Goal: Task Accomplishment & Management: Manage account settings

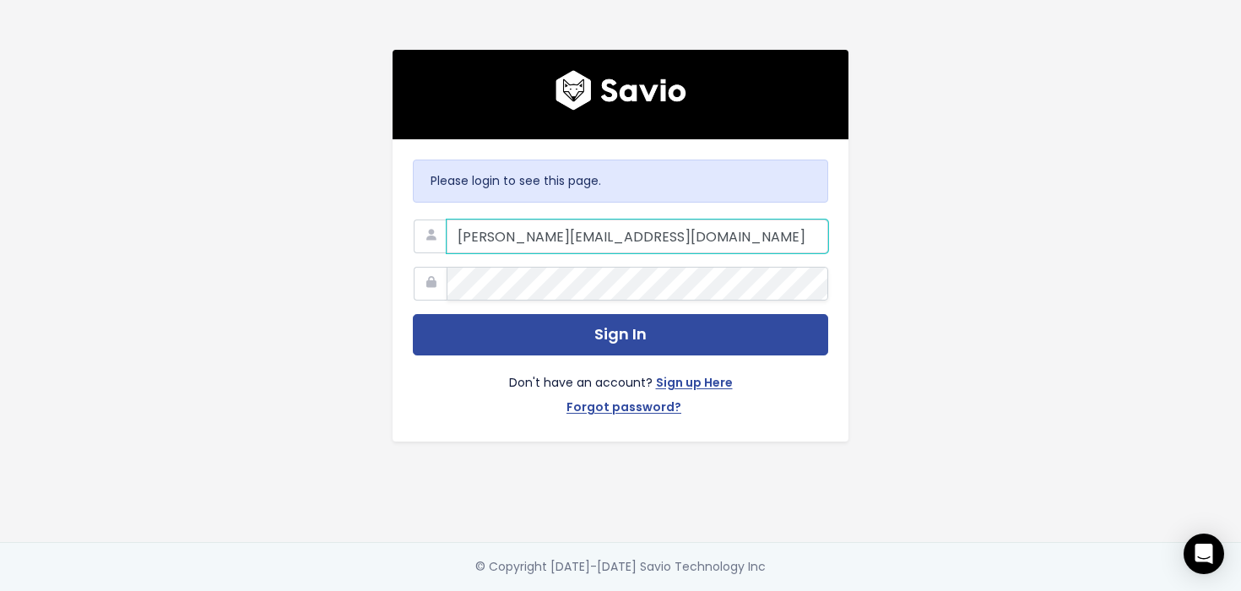
click at [718, 236] on input "[PERSON_NAME][EMAIL_ADDRESS][DOMAIN_NAME]" at bounding box center [638, 236] width 382 height 34
type input "[PERSON_NAME][EMAIL_ADDRESS][DOMAIN_NAME]"
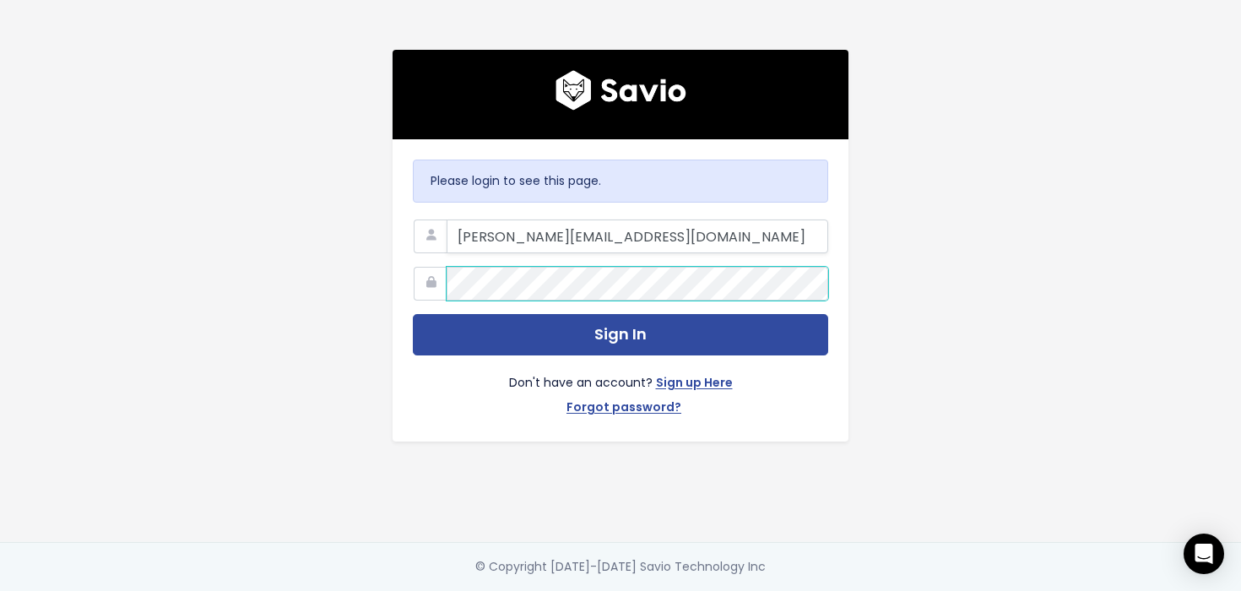
click at [793, 590] on com-1password-button at bounding box center [620, 591] width 1241 height 0
click at [803, 590] on com-1password-button at bounding box center [620, 591] width 1241 height 0
click at [902, 379] on div "Please login to see this page. [PERSON_NAME][EMAIL_ADDRESS][DOMAIN_NAME] Sign I…" at bounding box center [620, 271] width 962 height 542
click at [648, 405] on link "Forgot password?" at bounding box center [623, 409] width 115 height 24
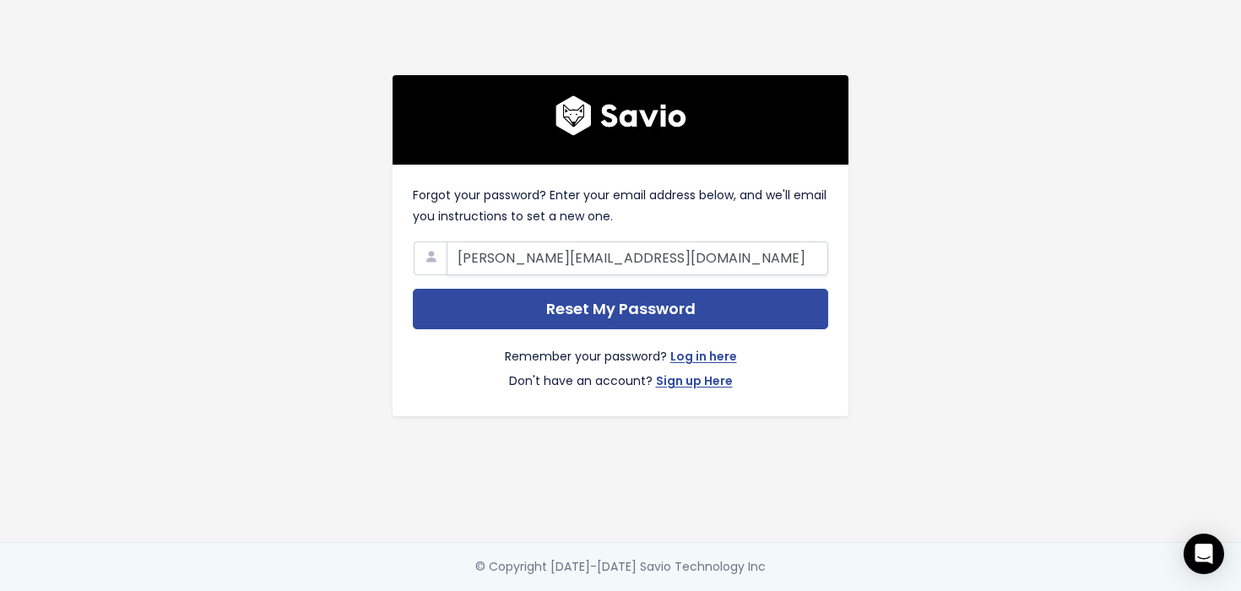
type input "[PERSON_NAME][EMAIL_ADDRESS][DOMAIN_NAME]"
click at [766, 341] on div "Remember your password? Log in here Don't have an account? Sign up Here" at bounding box center [620, 362] width 415 height 66
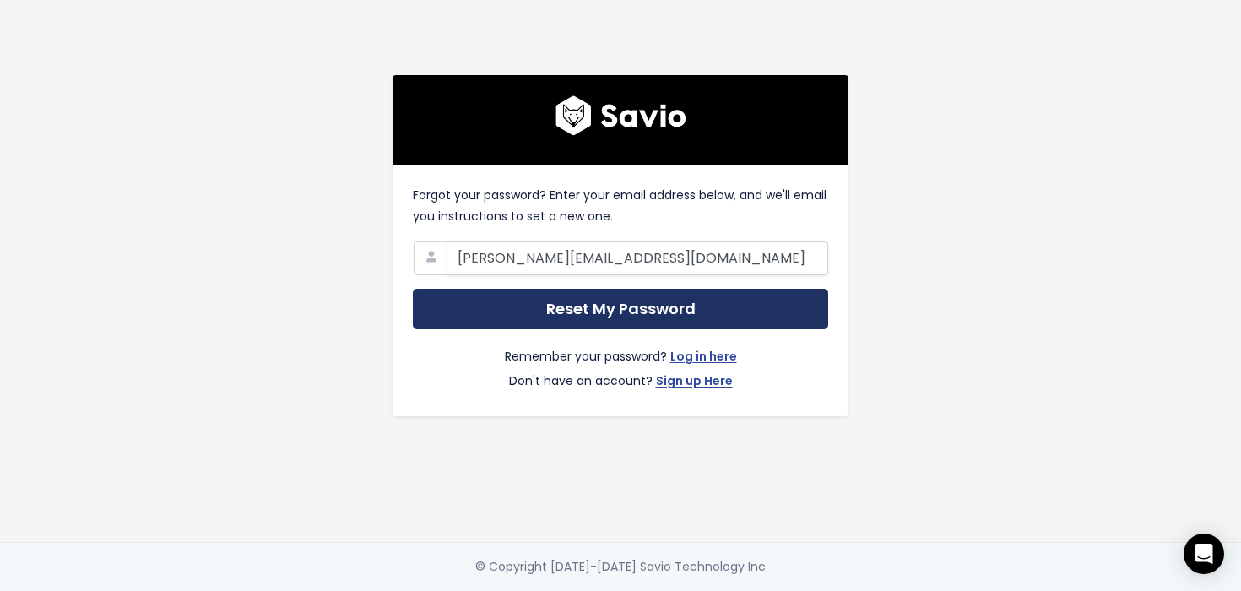
click at [710, 301] on input "Reset My Password" at bounding box center [620, 309] width 415 height 41
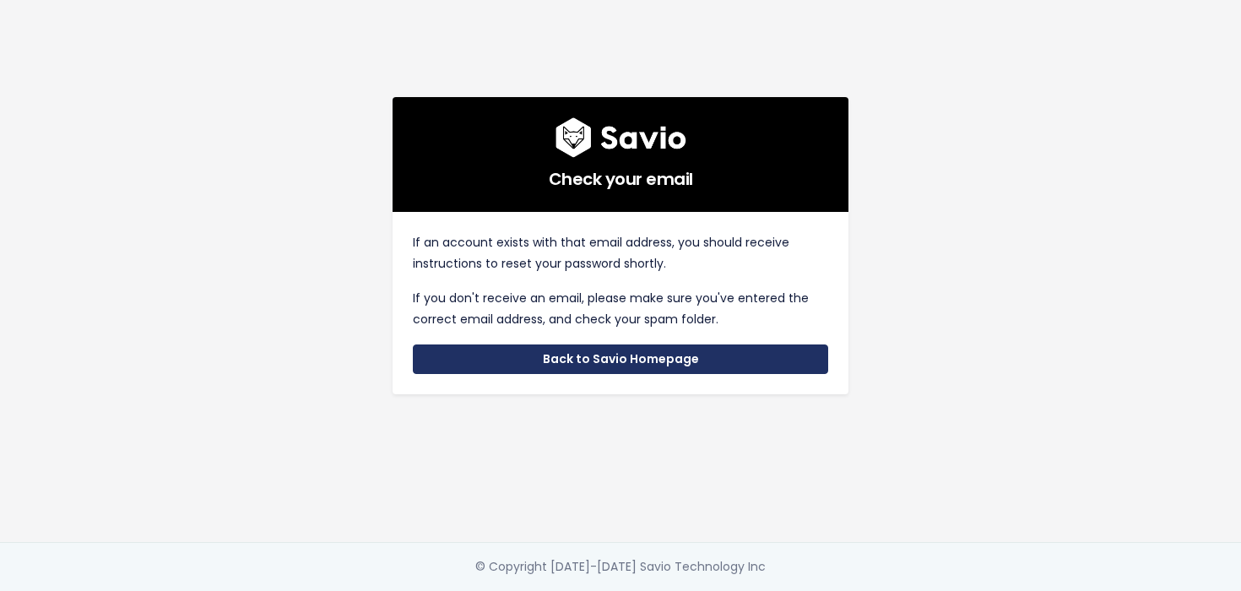
click at [661, 361] on link "Back to Savio Homepage" at bounding box center [620, 359] width 415 height 30
